Goal: Check status: Check status

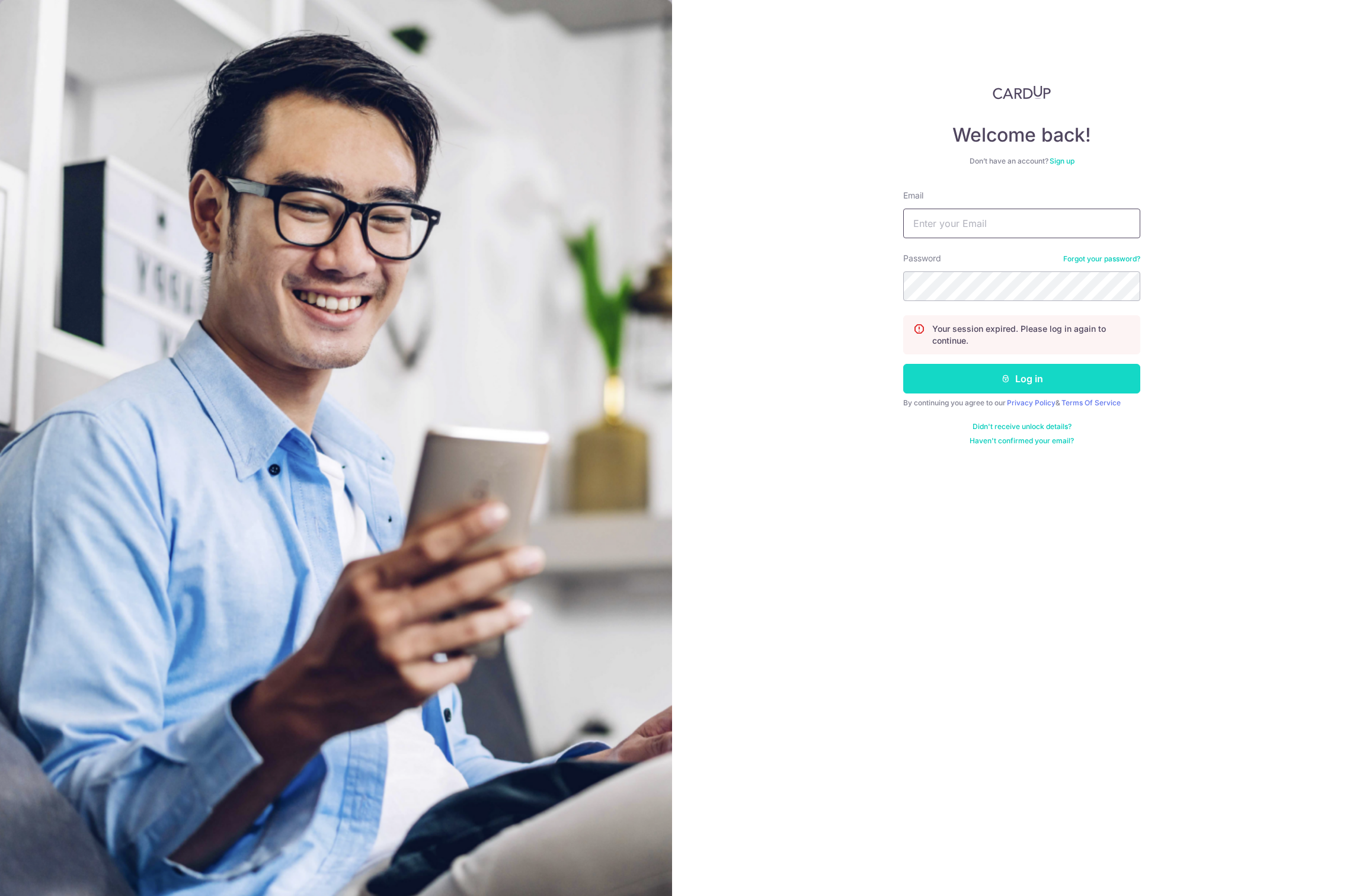
type input "[EMAIL_ADDRESS][DOMAIN_NAME]"
click at [1003, 370] on button "Log in" at bounding box center [1022, 378] width 237 height 30
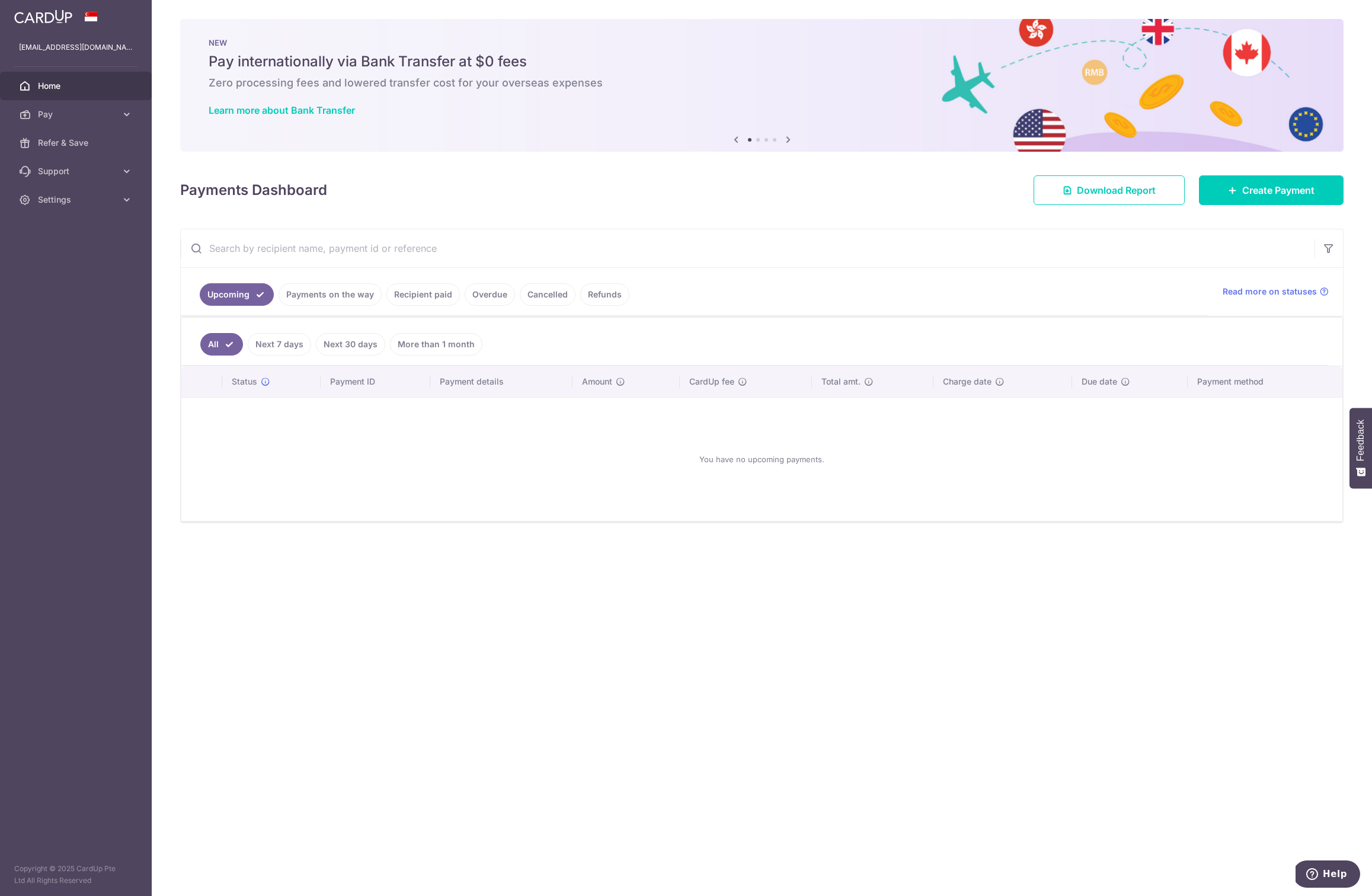
click at [322, 293] on link "Payments on the way" at bounding box center [330, 295] width 103 height 23
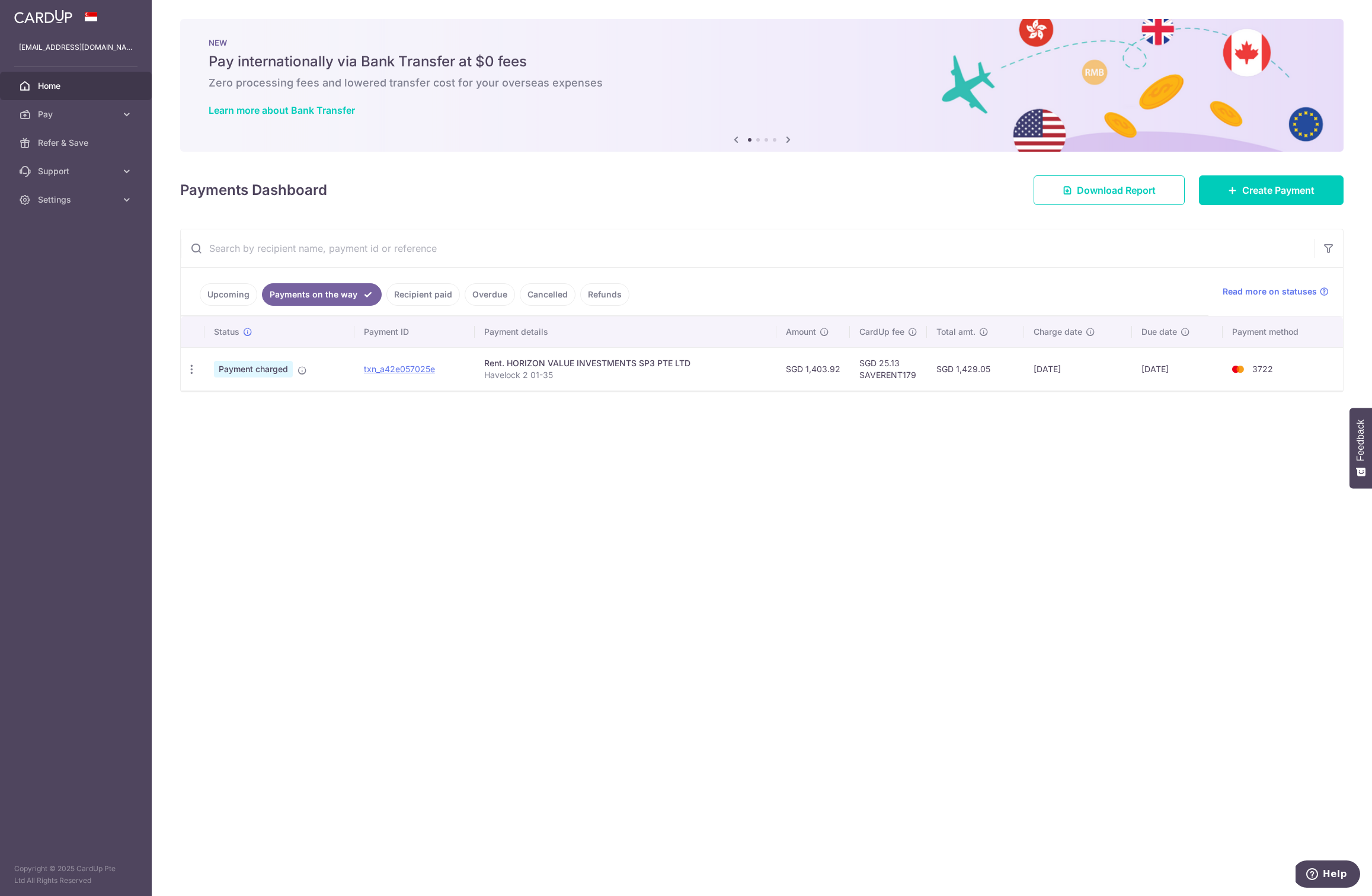
click at [415, 298] on link "Recipient paid" at bounding box center [423, 295] width 73 height 23
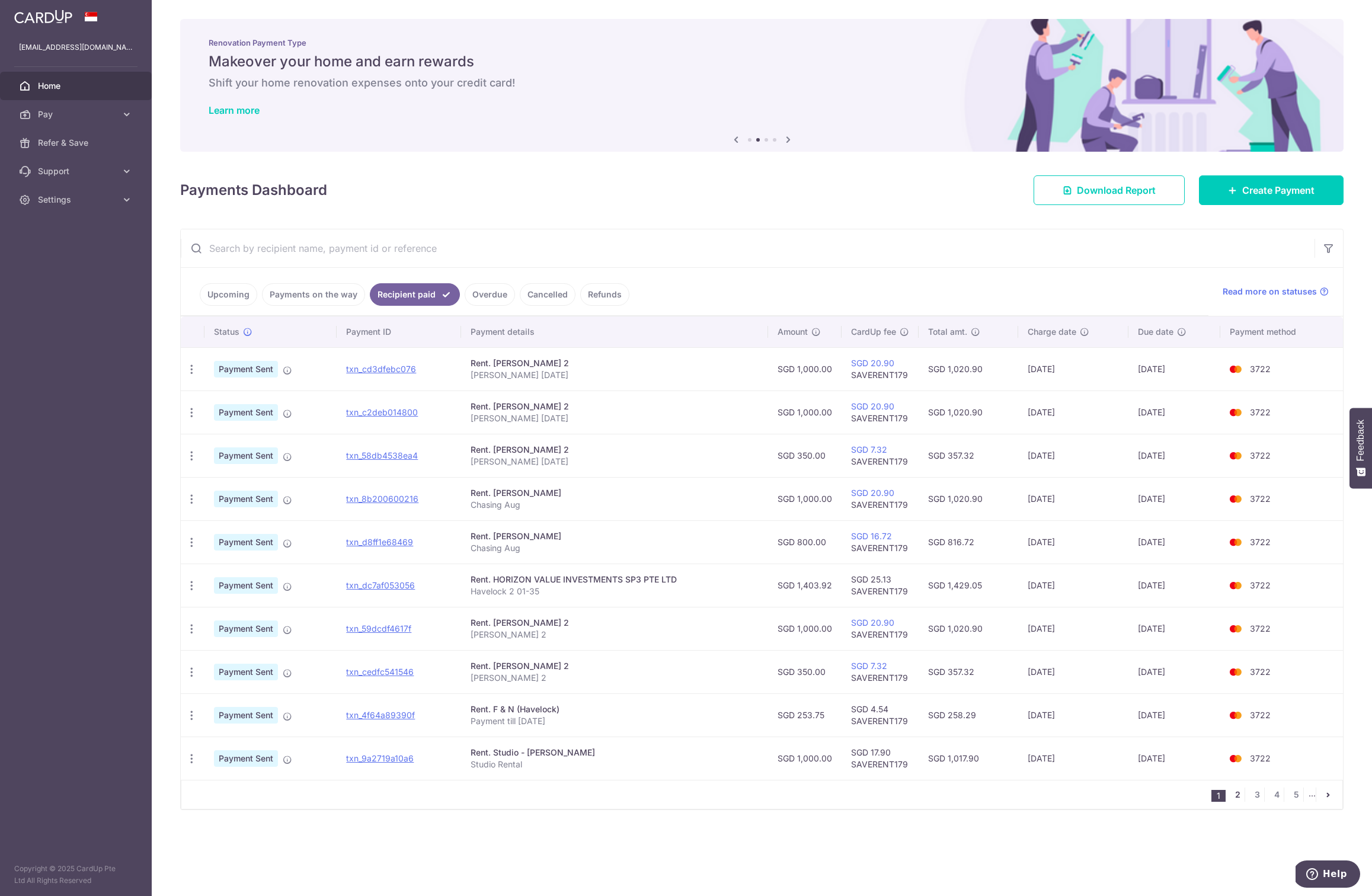
click at [1238, 787] on link "2" at bounding box center [1238, 795] width 14 height 14
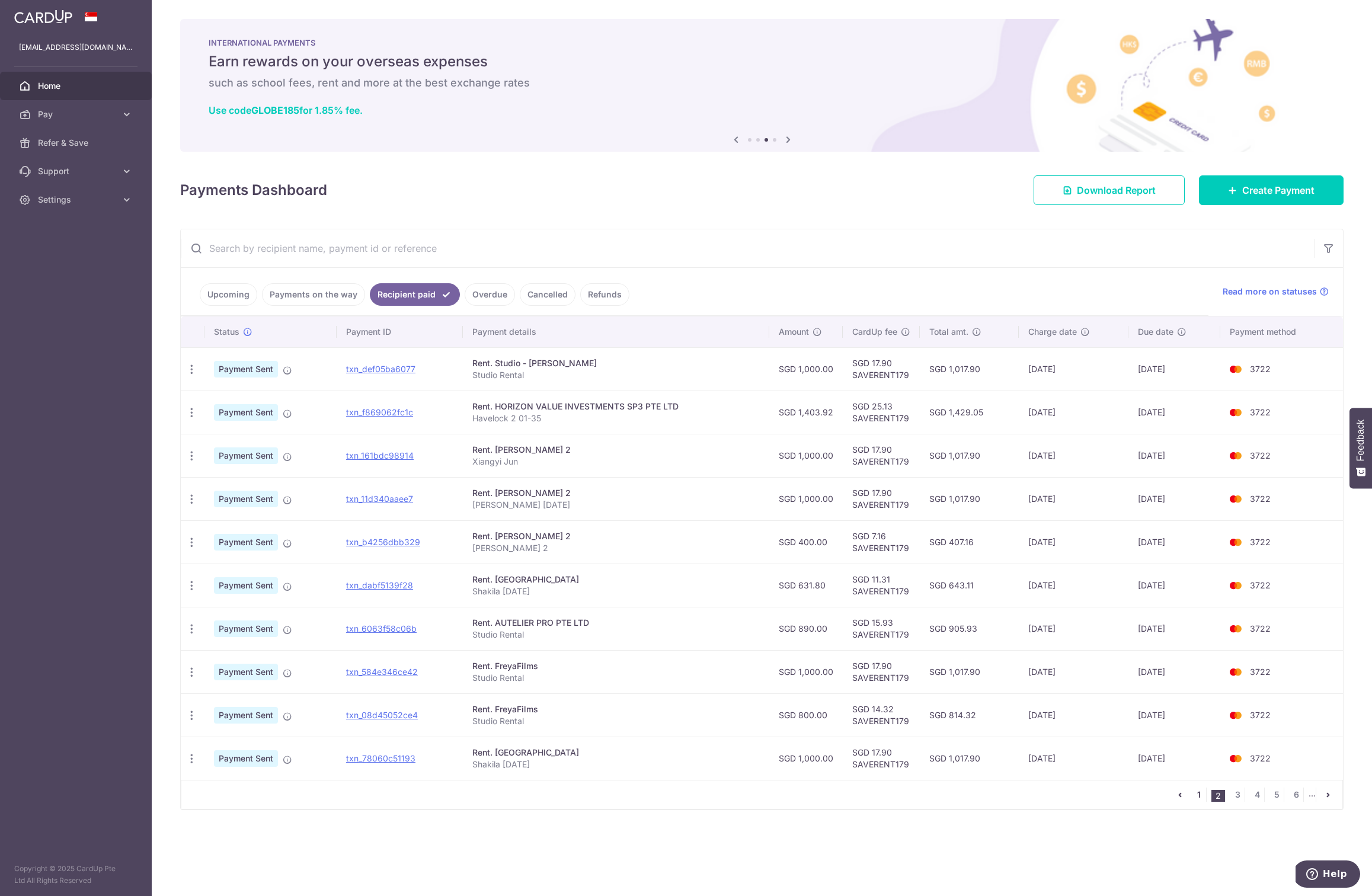
click at [1200, 792] on link "1" at bounding box center [1199, 795] width 14 height 14
